Goal: Task Accomplishment & Management: Complete application form

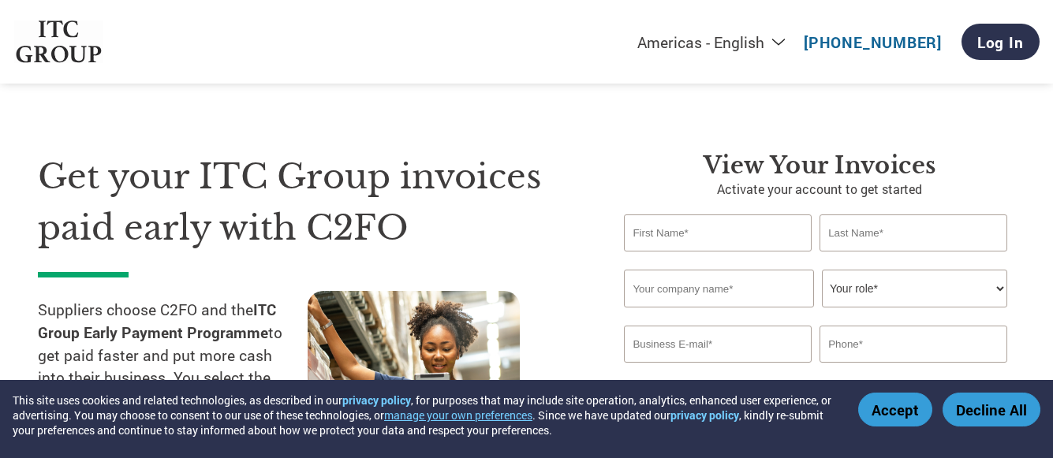
select select "en-[GEOGRAPHIC_DATA]"
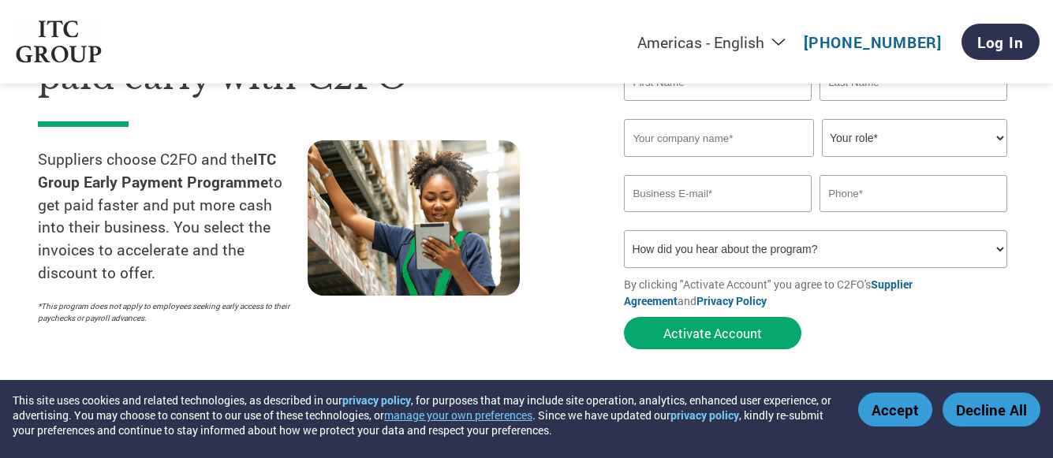
scroll to position [79, 0]
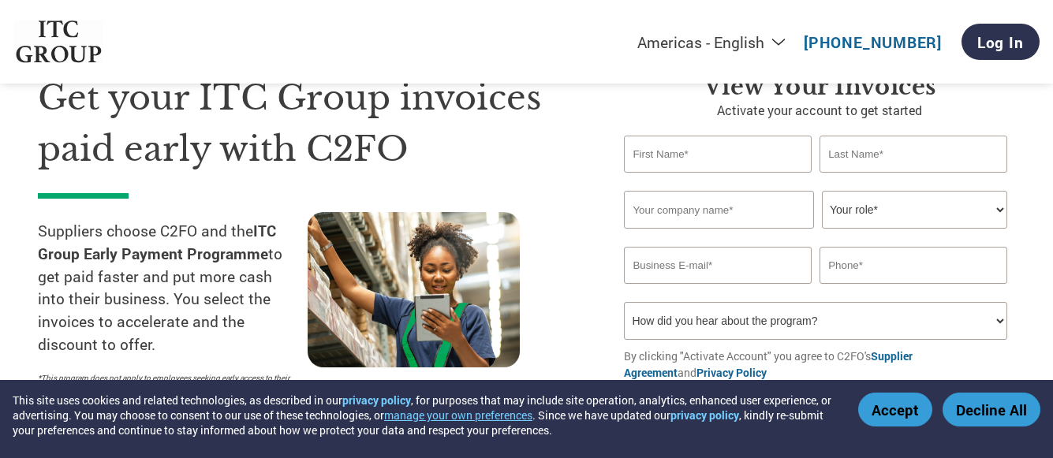
click at [1000, 212] on select "Your role* CFO Controller Credit Manager Finance Director Treasurer CEO Preside…" at bounding box center [914, 210] width 185 height 38
drag, startPoint x: 1000, startPoint y: 212, endPoint x: 992, endPoint y: 209, distance: 8.5
click at [1000, 212] on select "Your role* CFO Controller Credit Manager Finance Director Treasurer CEO Preside…" at bounding box center [914, 210] width 185 height 38
click at [1029, 165] on section "Get your ITC Group invoices paid early with C2FO Suppliers choose C2FO and the …" at bounding box center [526, 231] width 1053 height 495
click at [642, 161] on input "text" at bounding box center [718, 154] width 188 height 37
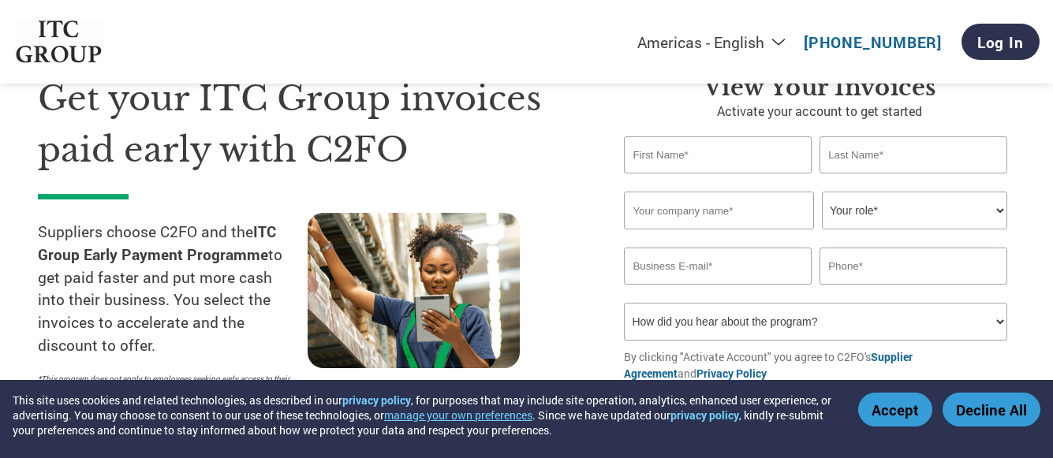
scroll to position [0, 0]
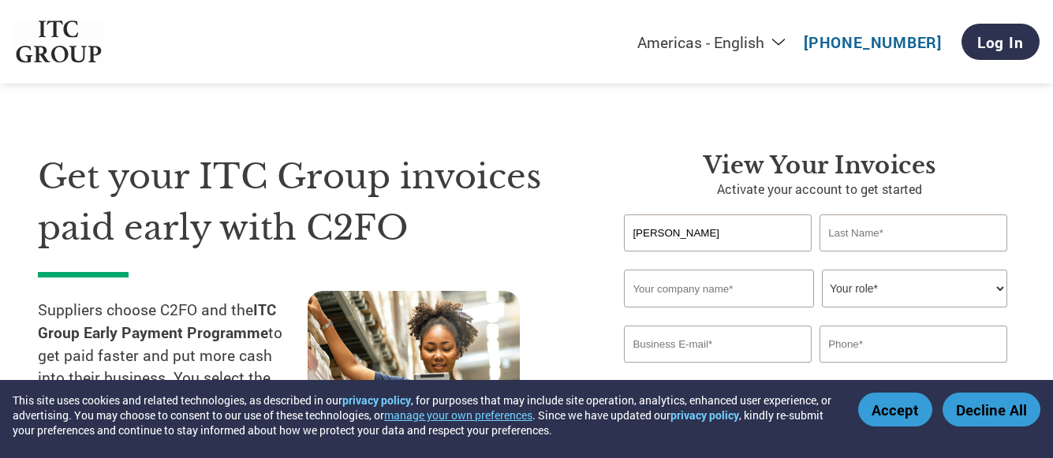
type input "BAPAN"
type input "MONDAL"
type input "S.B. CONSTRUCTION"
click at [909, 304] on select "Your role* CFO Controller Credit Manager Finance Director Treasurer CEO Preside…" at bounding box center [914, 289] width 185 height 38
click at [996, 285] on select "Your role* CFO Controller Credit Manager Finance Director Treasurer CEO Preside…" at bounding box center [914, 289] width 185 height 38
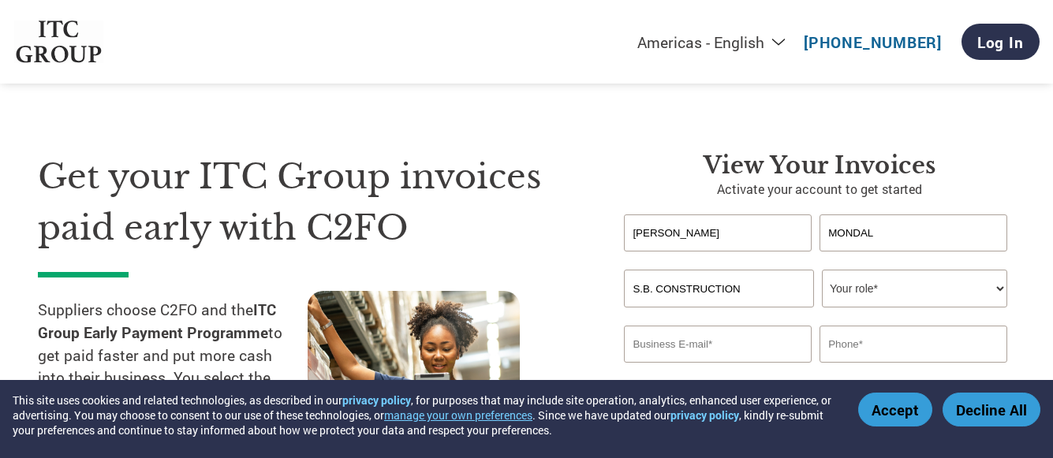
select select "OWNER_FOUNDER"
click at [822, 270] on select "Your role* CFO Controller Credit Manager Finance Director Treasurer CEO Preside…" at bounding box center [914, 289] width 185 height 38
click at [1028, 226] on section "Get your ITC Group invoices paid early with C2FO Suppliers choose C2FO and the …" at bounding box center [526, 310] width 1053 height 495
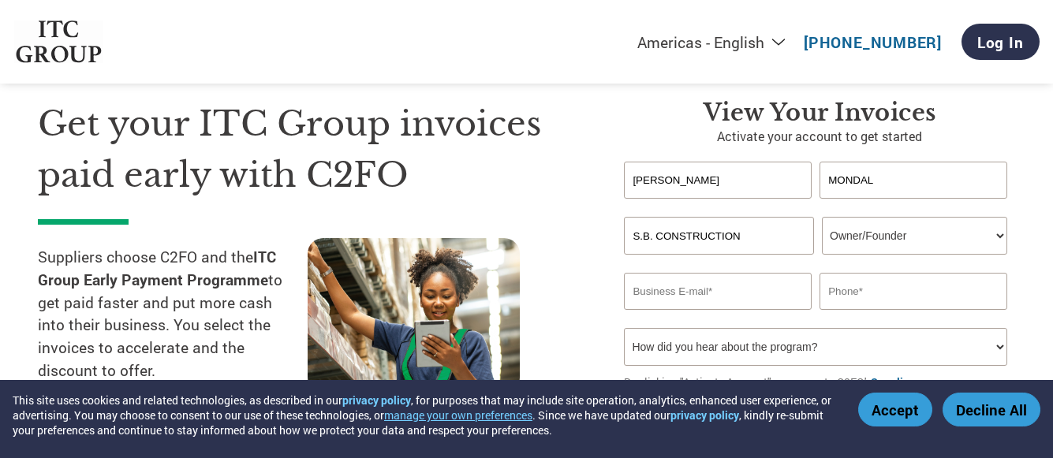
scroll to position [79, 0]
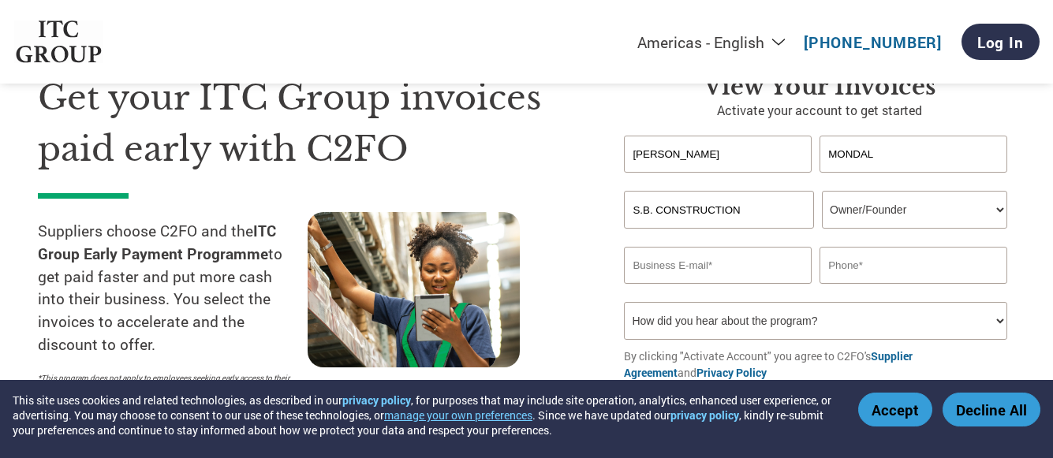
click at [634, 266] on input "email" at bounding box center [718, 265] width 188 height 37
type input "sbconstruction473@gmail.com"
click at [1047, 270] on section "Get your ITC Group invoices paid early with C2FO Suppliers choose C2FO and the …" at bounding box center [526, 231] width 1053 height 495
click at [876, 268] on input "text" at bounding box center [913, 265] width 188 height 37
type input "9051566720"
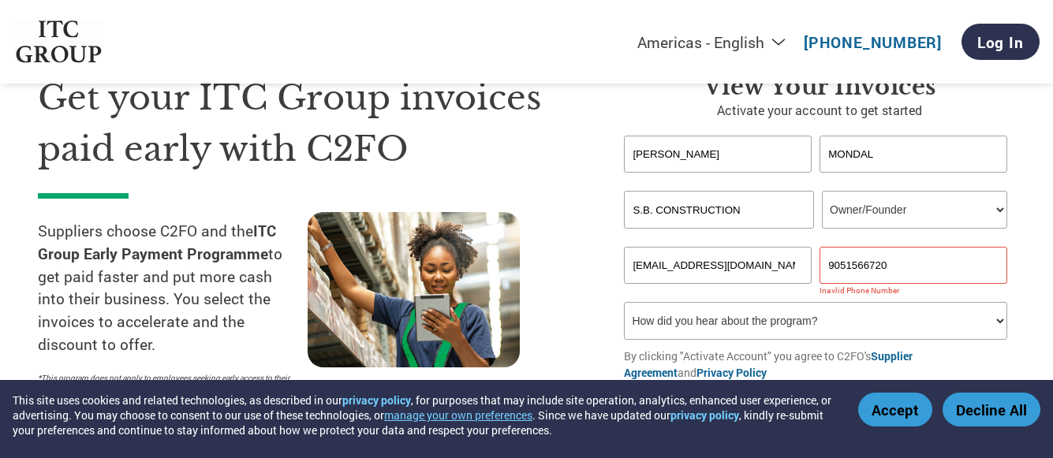
click at [1032, 287] on section "Get your ITC Group invoices paid early with C2FO Suppliers choose C2FO and the …" at bounding box center [526, 231] width 1053 height 495
click at [829, 263] on input "9051566720" at bounding box center [913, 265] width 188 height 37
click at [1020, 296] on section "Get your ITC Group invoices paid early with C2FO Suppliers choose C2FO and the …" at bounding box center [526, 231] width 1053 height 495
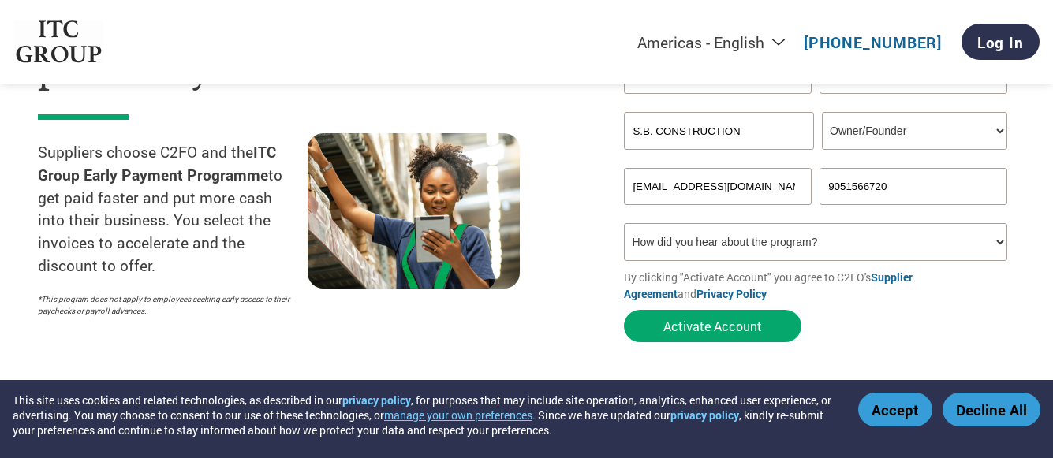
click at [1001, 241] on select "How did you hear about the program? Received a letter Email Social Media Online…" at bounding box center [815, 242] width 383 height 38
select select "Email"
click at [624, 223] on select "How did you hear about the program? Received a letter Email Social Media Online…" at bounding box center [815, 242] width 383 height 38
click at [568, 323] on div at bounding box center [443, 229] width 270 height 192
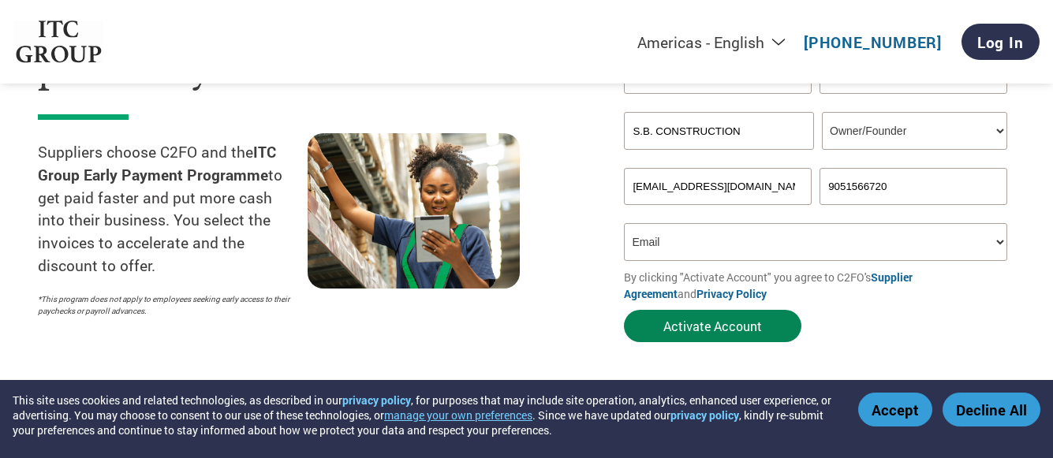
click at [703, 326] on button "Activate Account" at bounding box center [712, 326] width 177 height 32
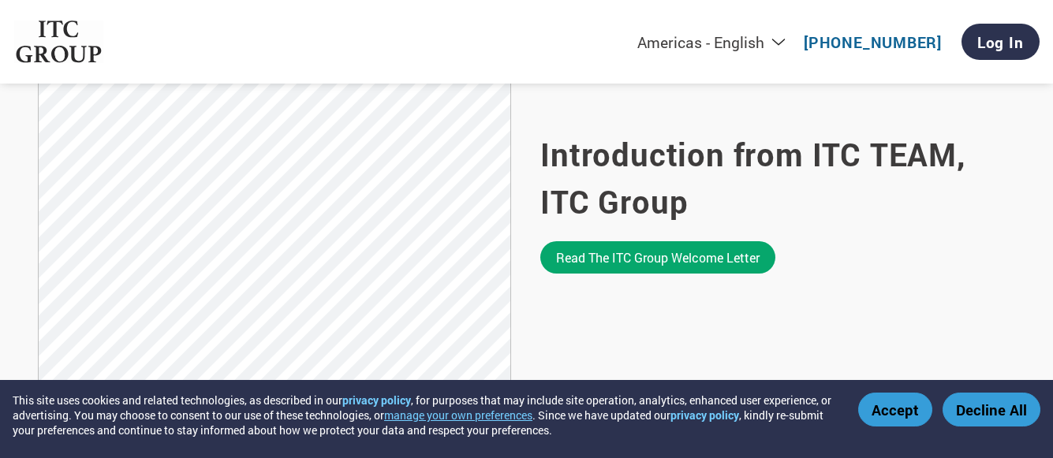
scroll to position [1025, 0]
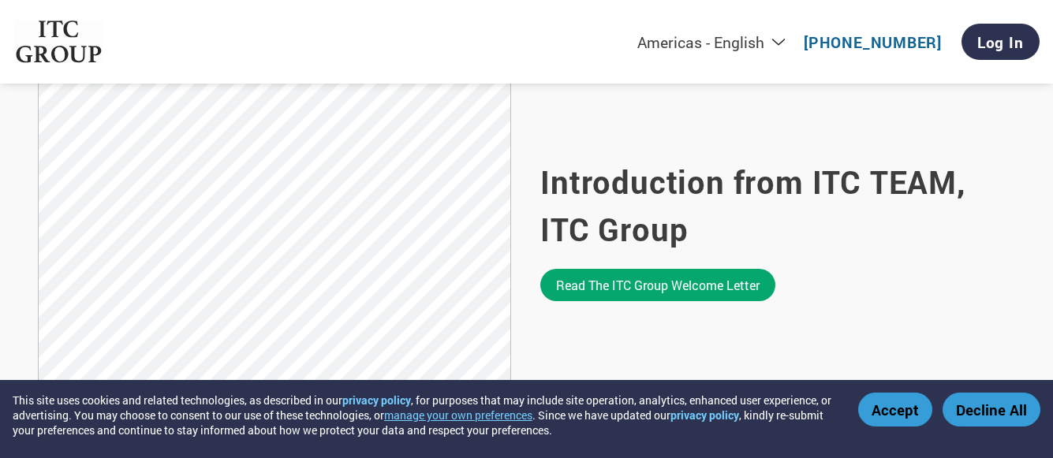
select select "en-[GEOGRAPHIC_DATA]"
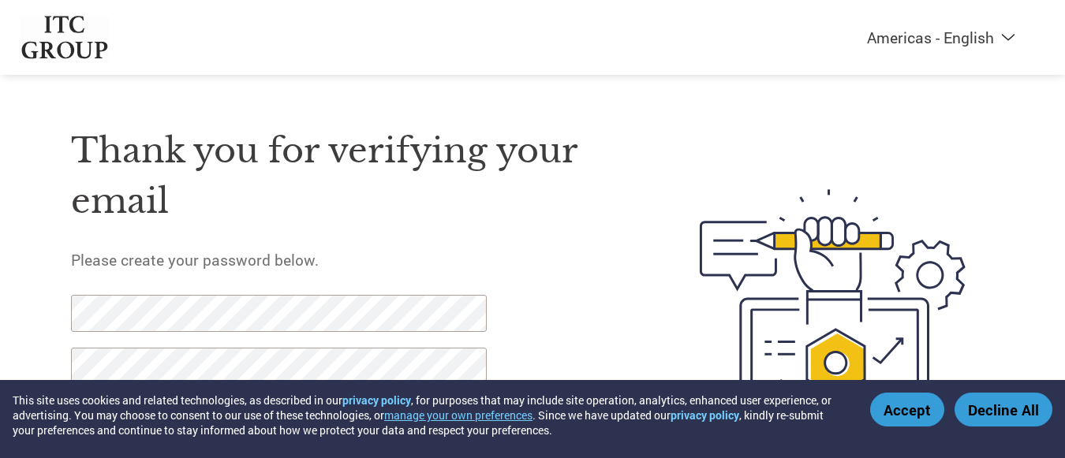
select select "en-[GEOGRAPHIC_DATA]"
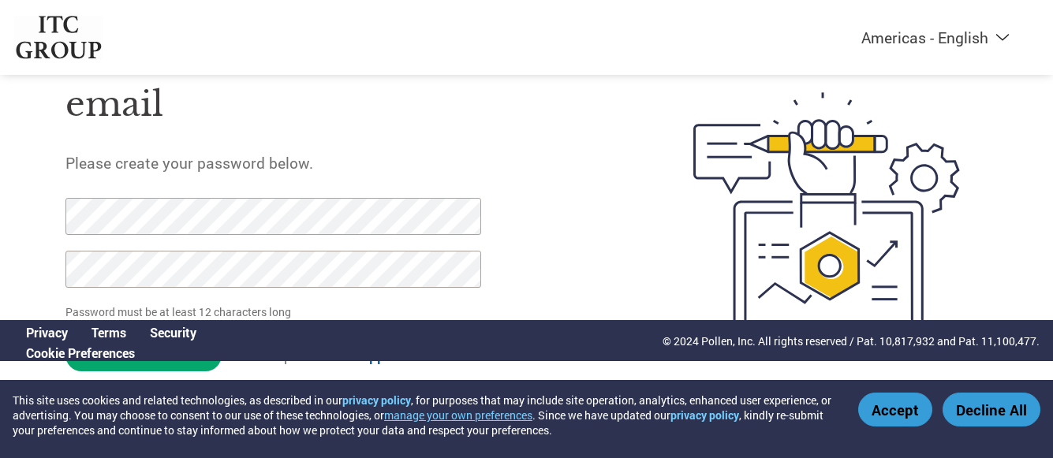
scroll to position [102, 0]
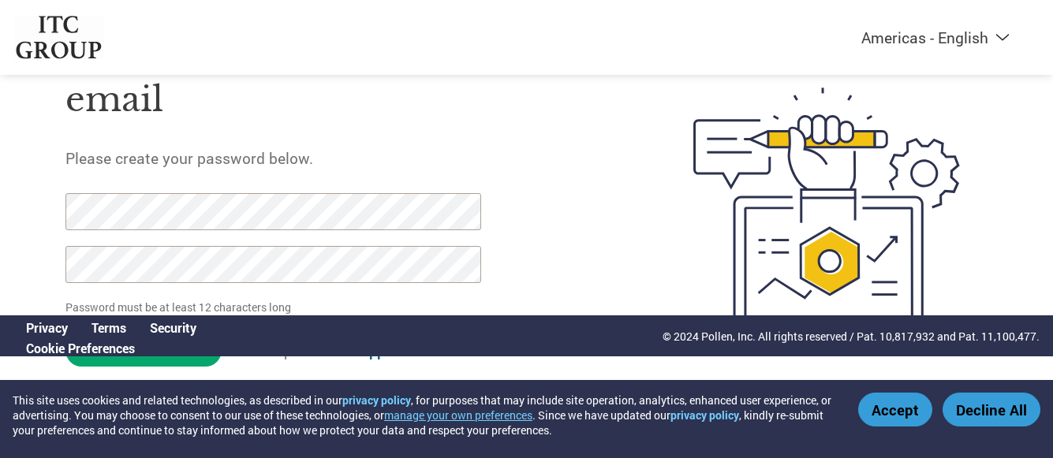
click at [539, 218] on div "Thank you for verifying your email Please create your password below. Password …" at bounding box center [342, 210] width 554 height 418
click at [571, 229] on div "Thank you for verifying your email Please create your password below. Password …" at bounding box center [342, 210] width 554 height 418
click at [994, 412] on button "Decline All" at bounding box center [991, 410] width 98 height 34
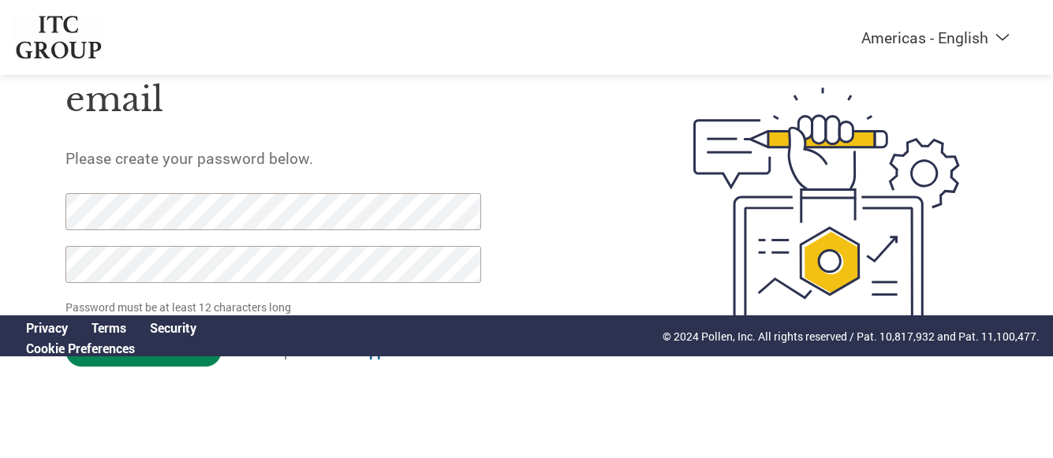
click at [125, 360] on input "Set Password" at bounding box center [143, 350] width 156 height 32
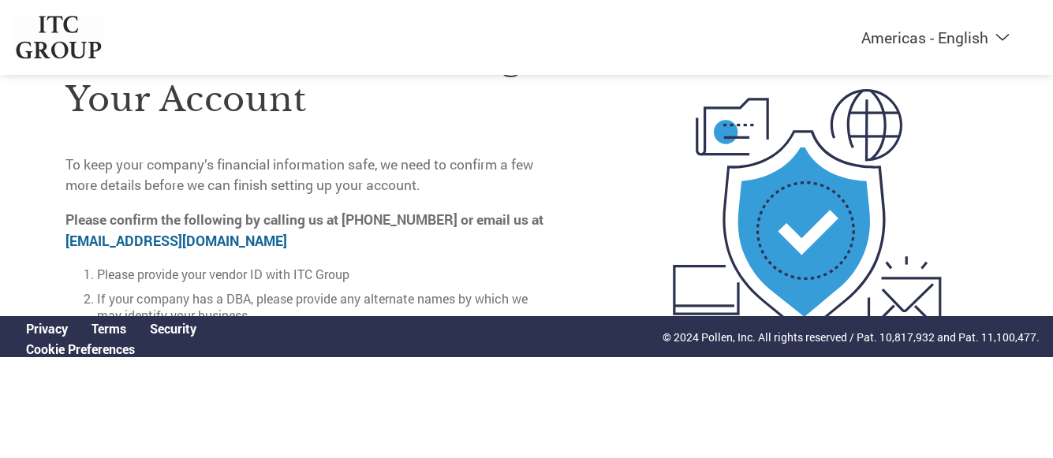
scroll to position [113, 0]
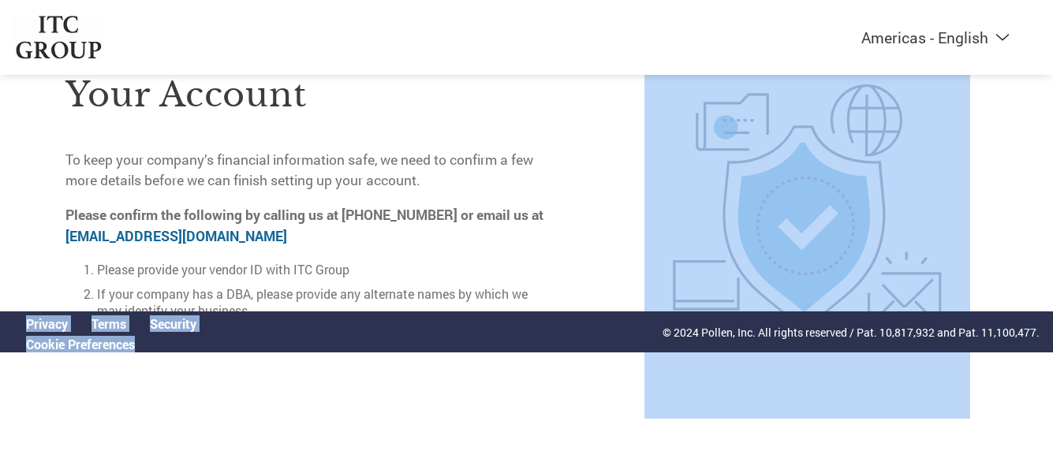
drag, startPoint x: 300, startPoint y: 331, endPoint x: 283, endPoint y: 360, distance: 33.9
click at [288, 369] on div "Americas - English Américas - Español Américas - Português Amériques - Français…" at bounding box center [526, 144] width 1053 height 501
click at [287, 382] on div "Thank you for activating your account To keep your company’s financial informat…" at bounding box center [309, 208] width 489 height 422
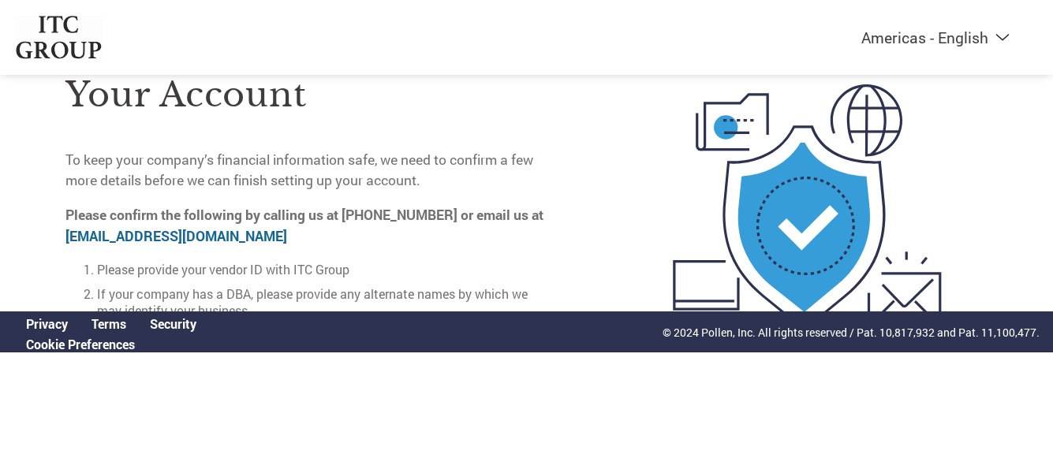
click at [970, 177] on img at bounding box center [807, 208] width 326 height 422
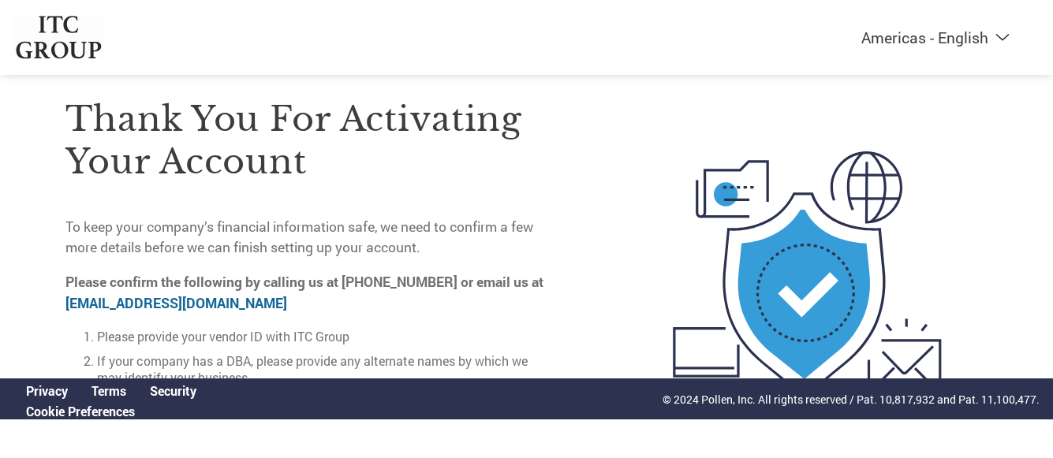
scroll to position [0, 0]
